Goal: Transaction & Acquisition: Purchase product/service

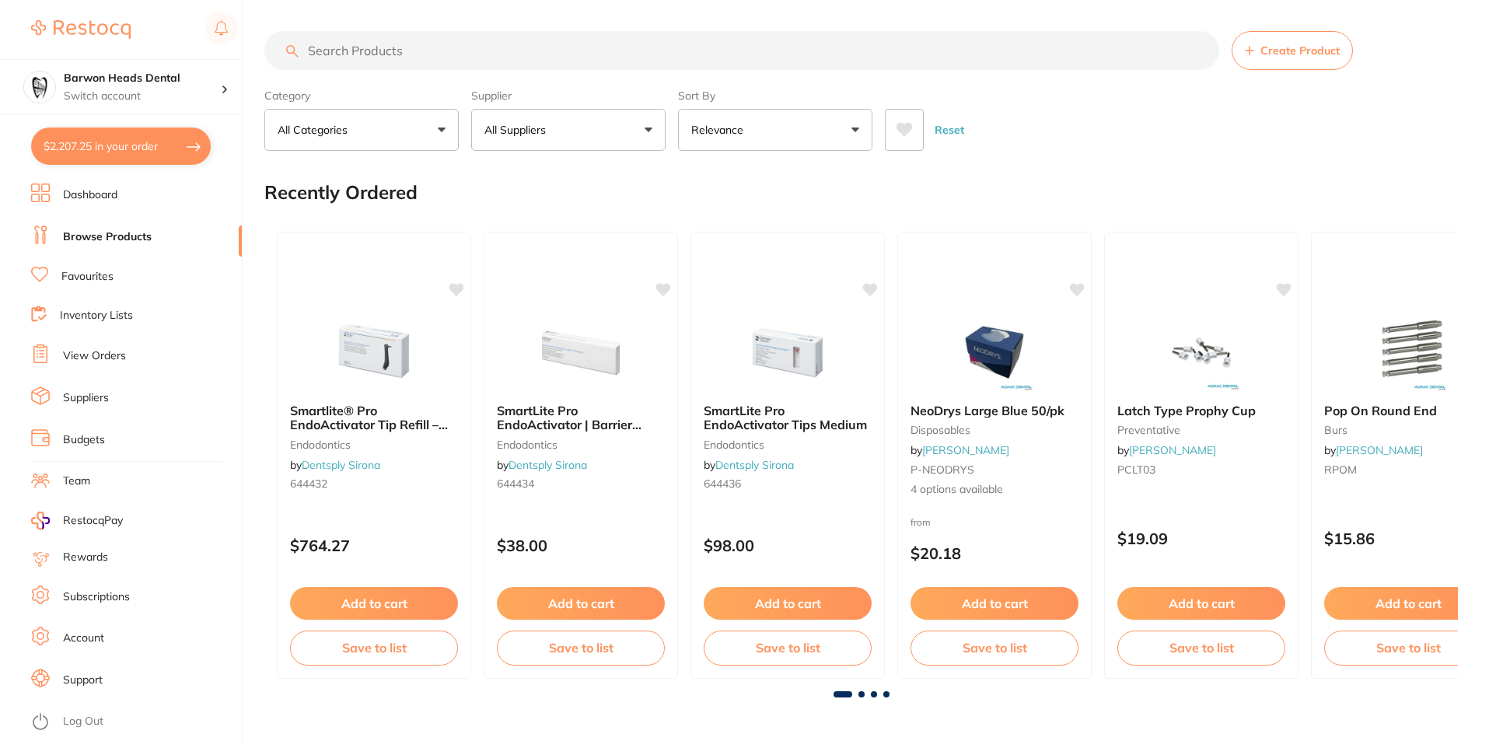
click at [115, 155] on button "$2,207.25 in your order" at bounding box center [121, 145] width 180 height 37
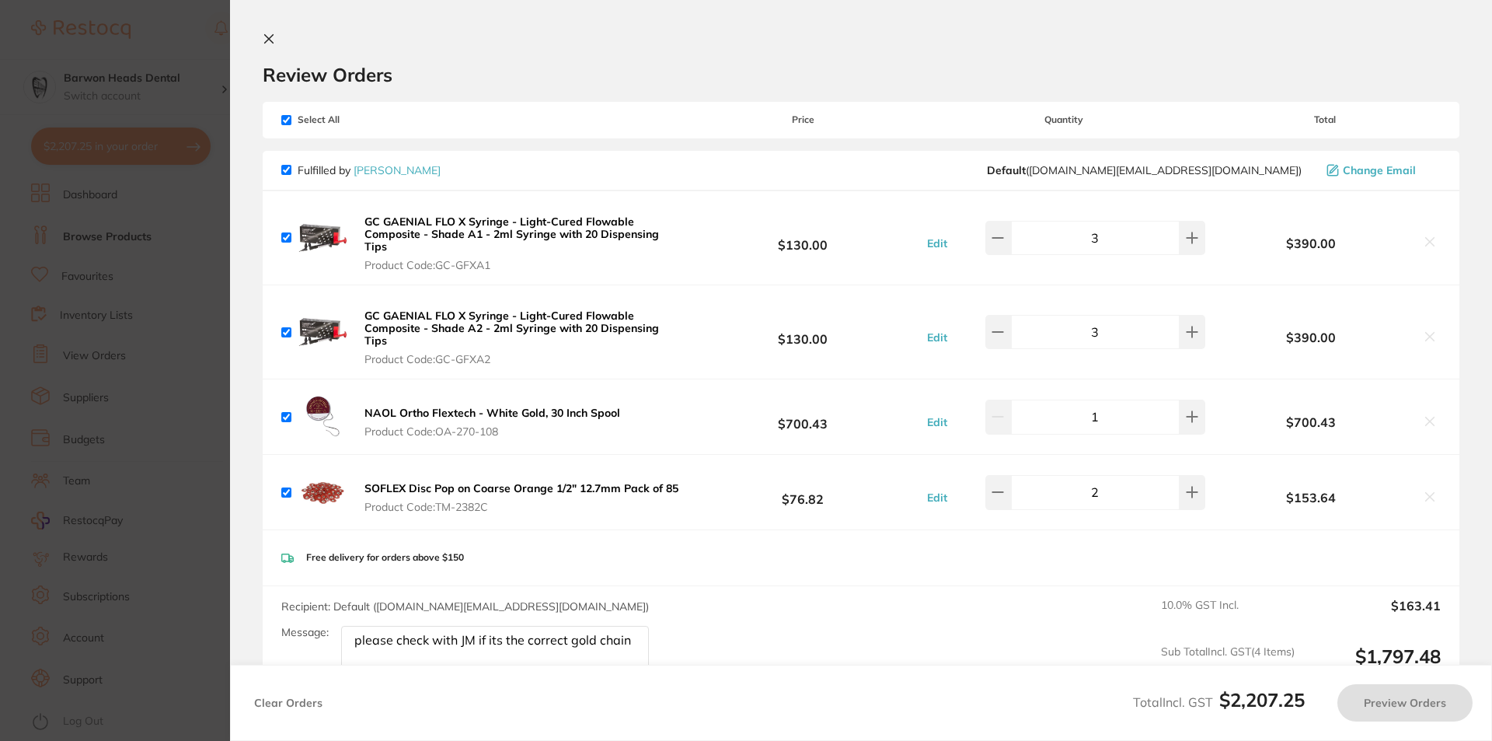
checkbox input "true"
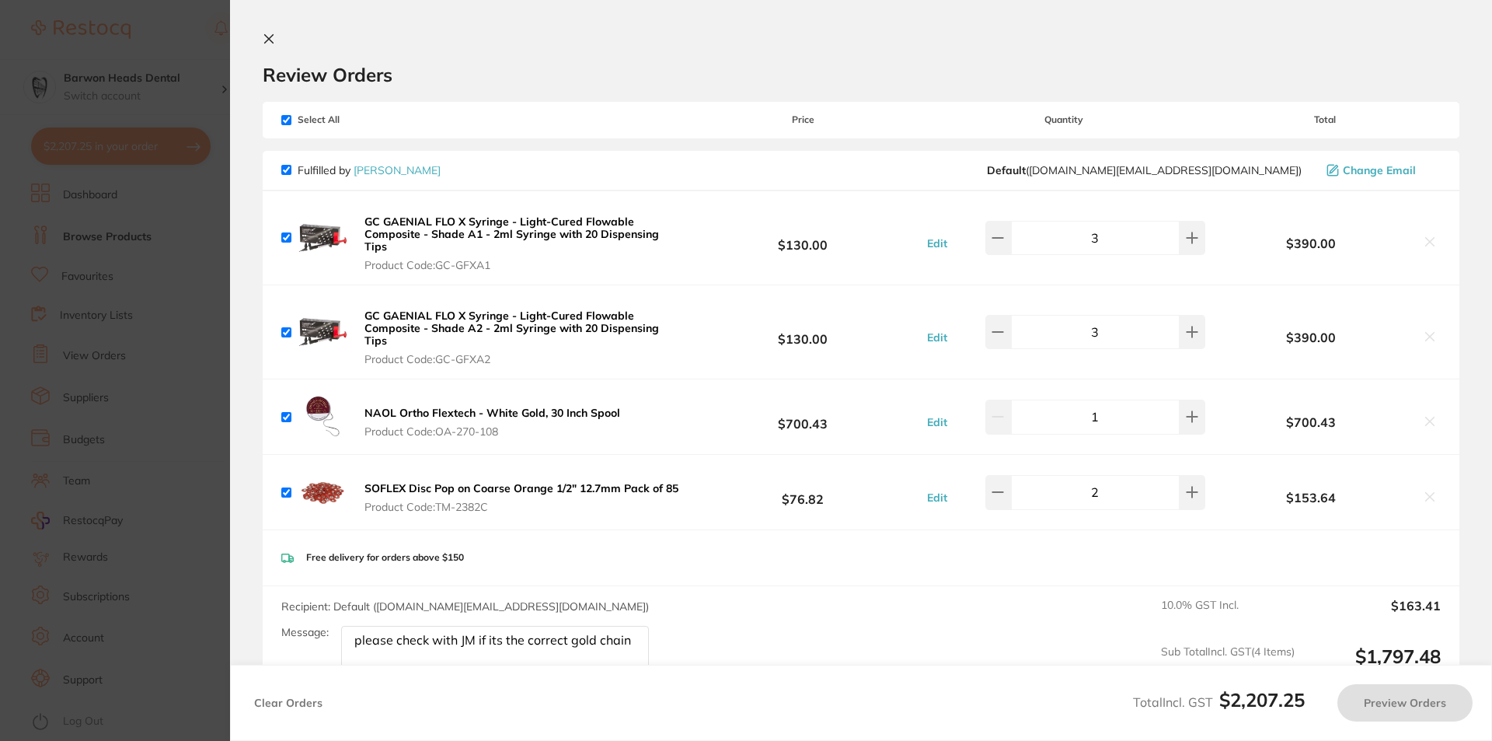
checkbox input "true"
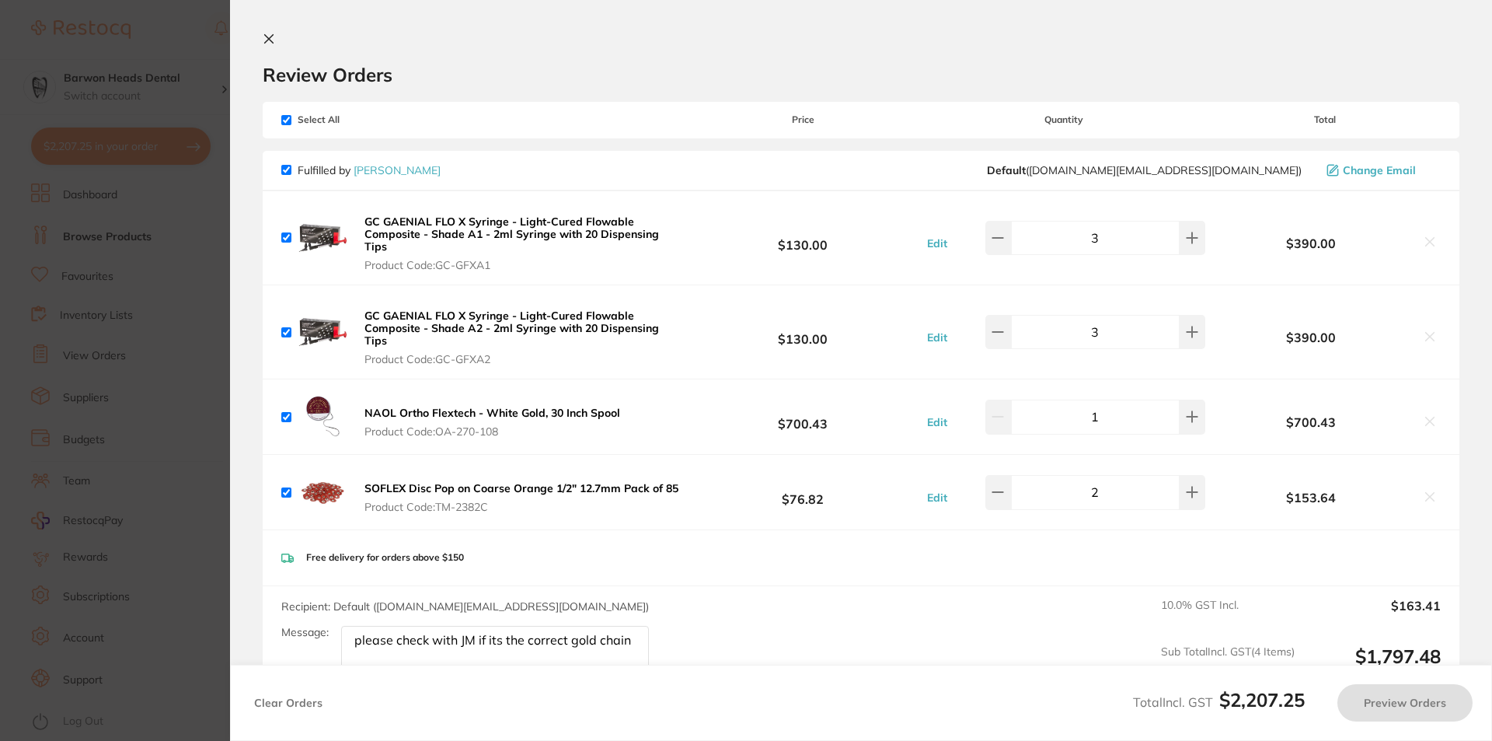
checkbox input "true"
click at [187, 21] on section "Update RRP Set your pre negotiated price for this item. Item Agreed RRP (excl. …" at bounding box center [746, 370] width 1492 height 741
